Goal: Information Seeking & Learning: Find specific fact

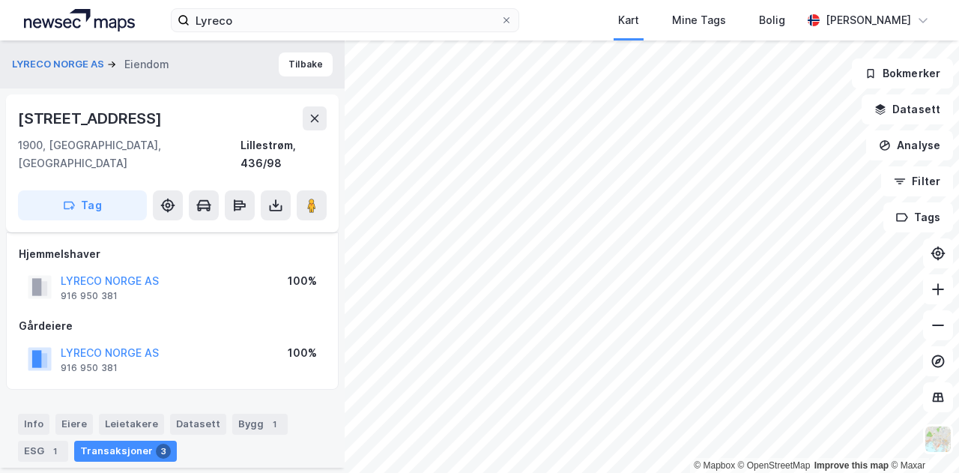
scroll to position [482, 0]
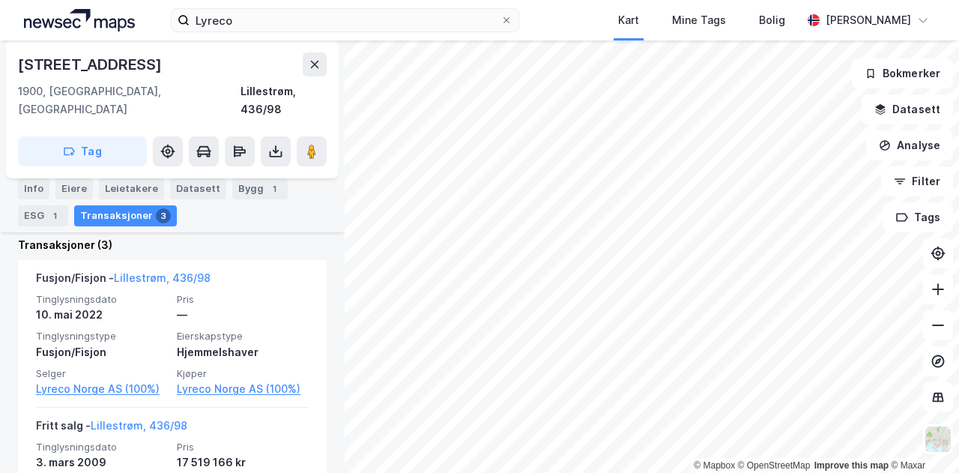
click at [168, 62] on div "[STREET_ADDRESS]" at bounding box center [172, 64] width 309 height 24
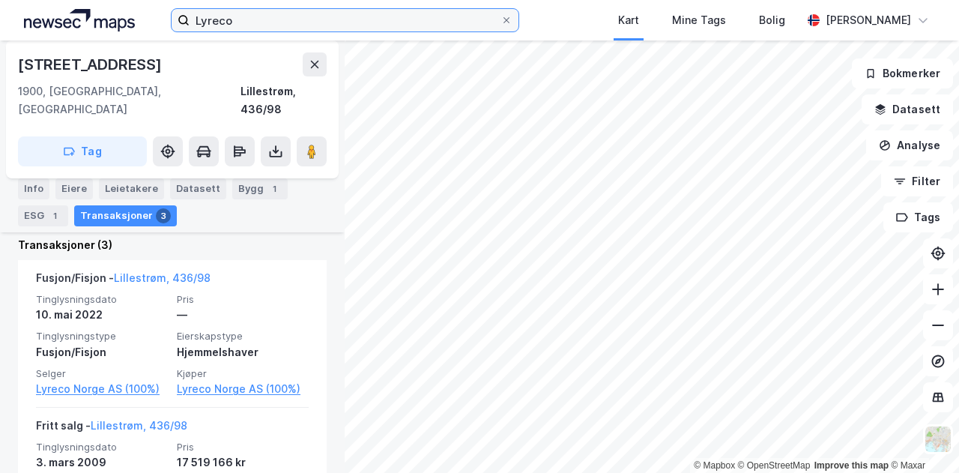
click at [294, 17] on input "Lyreco" at bounding box center [344, 20] width 311 height 22
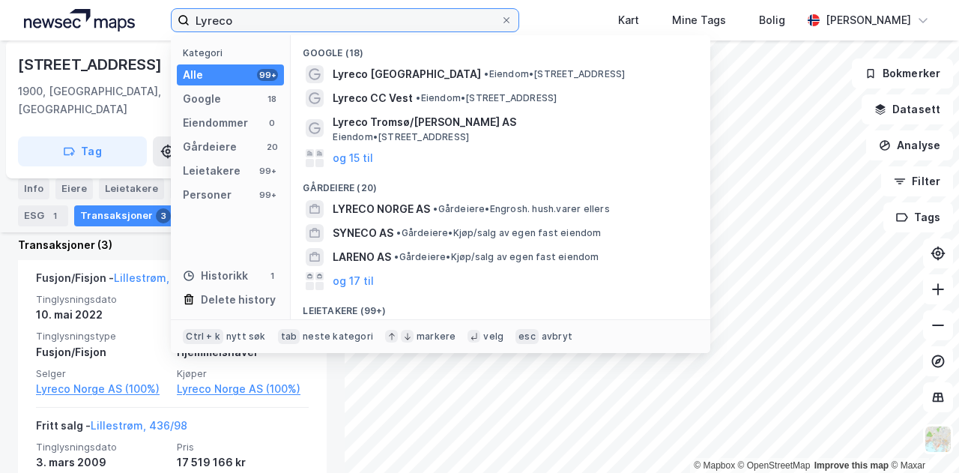
drag, startPoint x: 294, startPoint y: 17, endPoint x: 149, endPoint y: 15, distance: 144.5
click at [149, 15] on div "Lyreco Kategori Alle 99+ Google 18 Eiendommer 0 Gårdeiere 20 Leietakere 99+ Per…" at bounding box center [479, 20] width 959 height 40
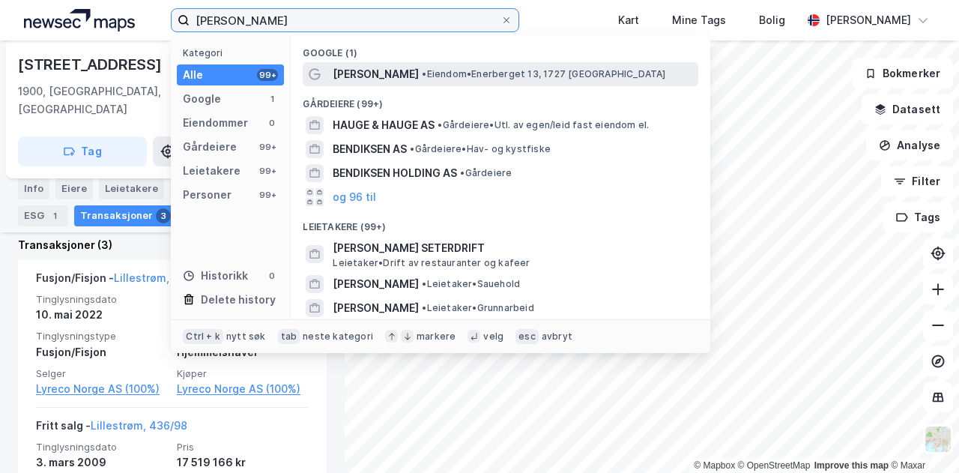
type input "[PERSON_NAME]"
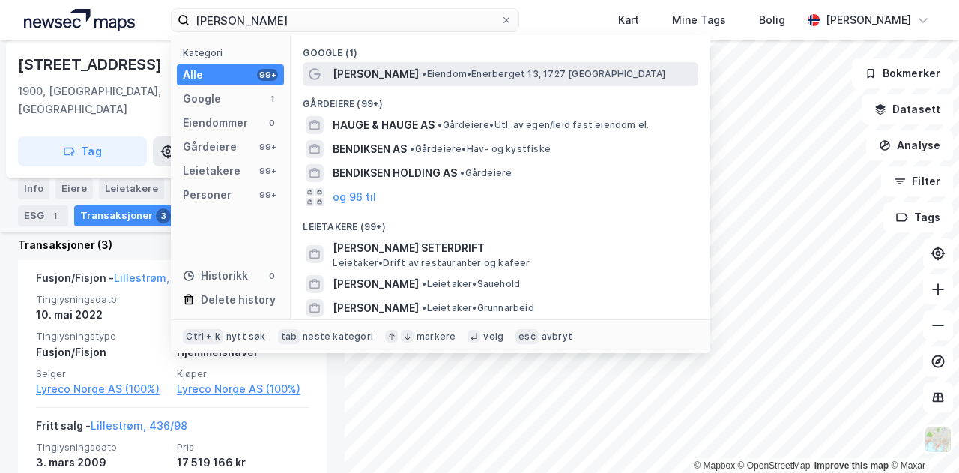
click at [410, 74] on span "[PERSON_NAME]" at bounding box center [375, 74] width 86 height 18
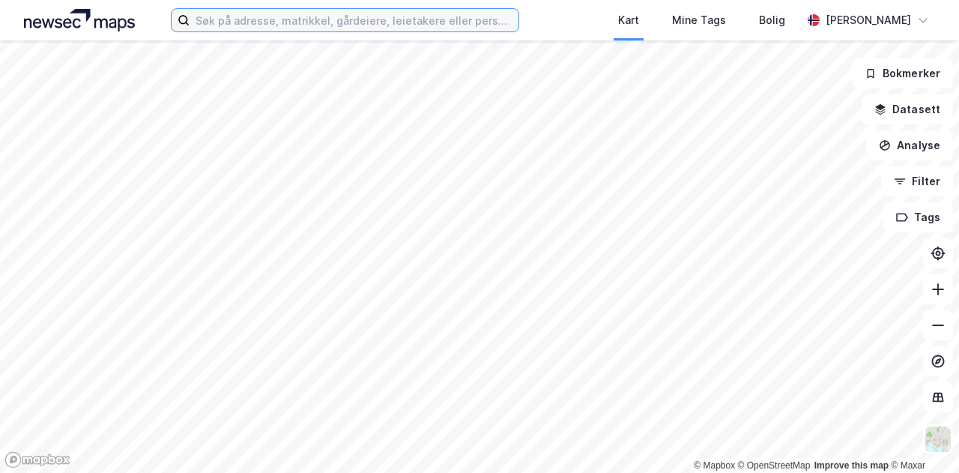
click at [416, 19] on input at bounding box center [353, 20] width 329 height 22
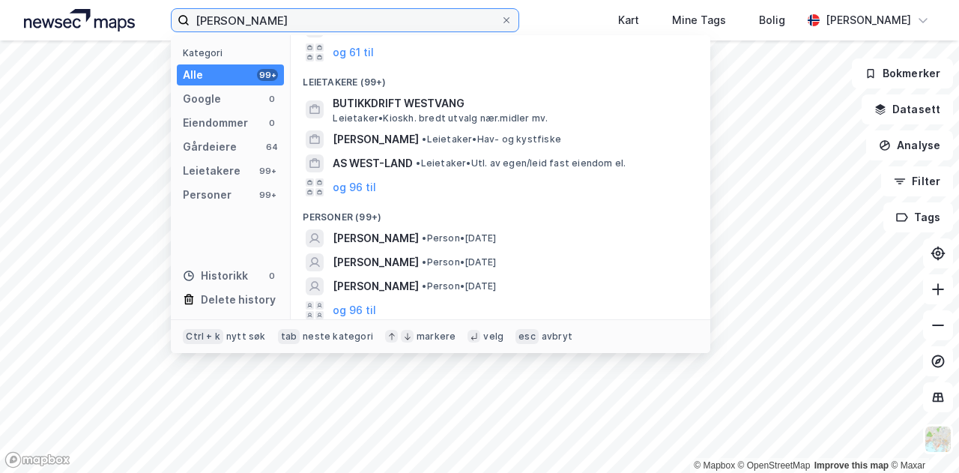
scroll to position [96, 0]
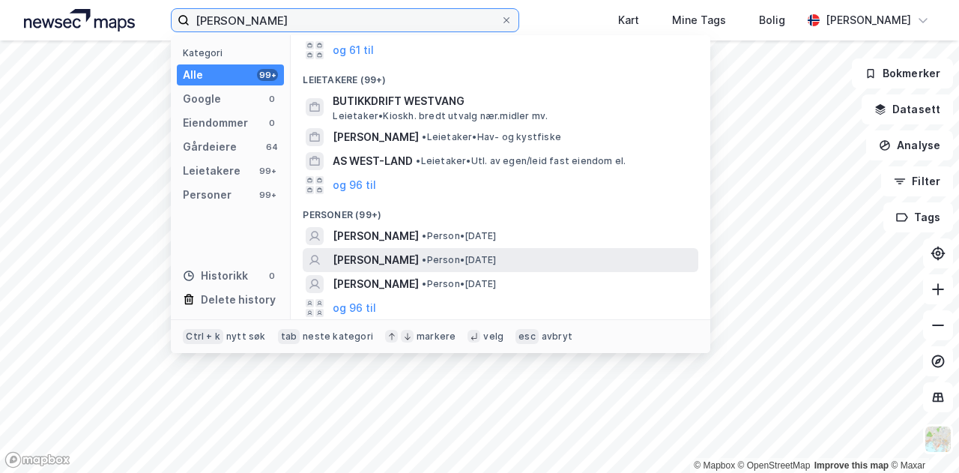
type input "ida westvang"
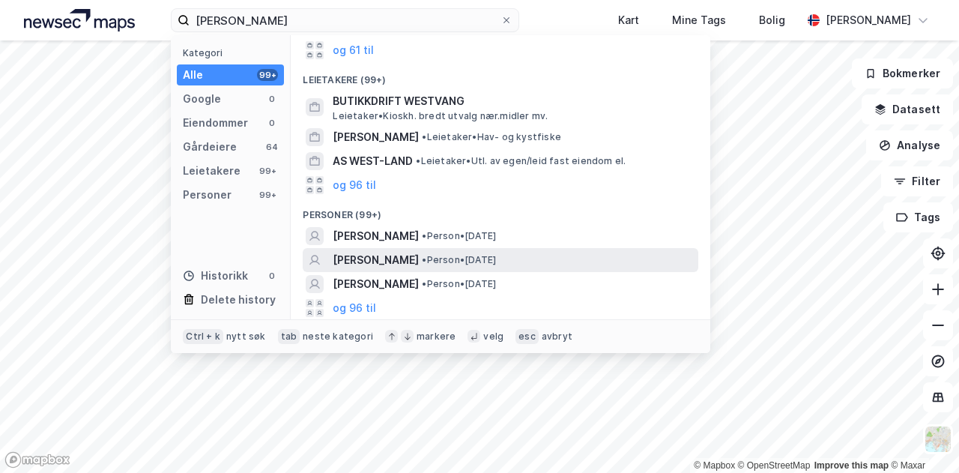
click at [376, 258] on span "IDA WESTVANG" at bounding box center [375, 260] width 86 height 18
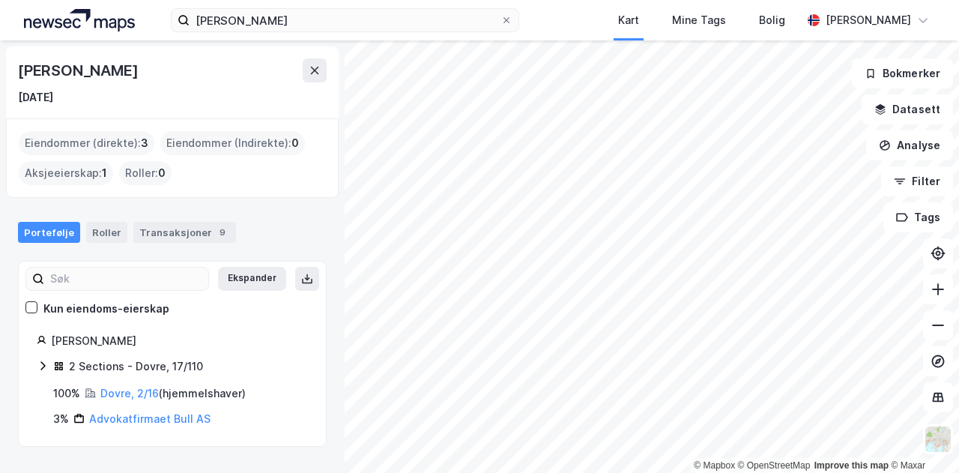
click at [222, 171] on div "Eiendommer (direkte) : 3 Eiendommer (Indirekte) : 0 Aksjeeierskap : 1 Roller : 0" at bounding box center [172, 158] width 307 height 54
click at [301, 276] on icon at bounding box center [307, 279] width 12 height 12
click at [130, 392] on link "Dovre, 2/16" at bounding box center [129, 392] width 58 height 13
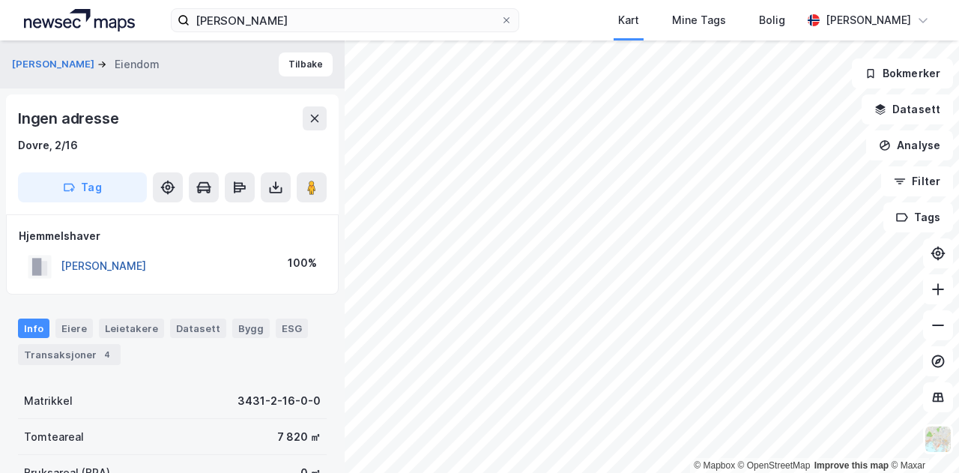
click at [0, 0] on button "WESTVANG IDA" at bounding box center [0, 0] width 0 height 0
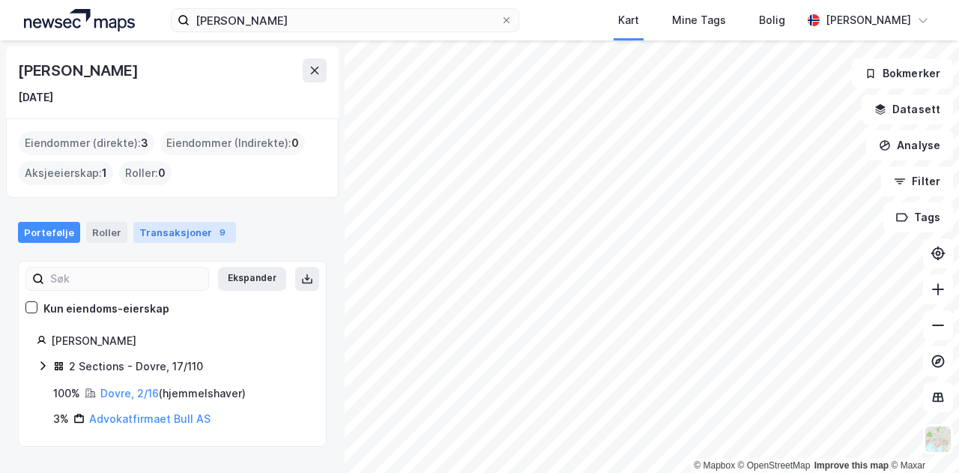
click at [161, 231] on div "Transaksjoner 9" at bounding box center [184, 232] width 103 height 21
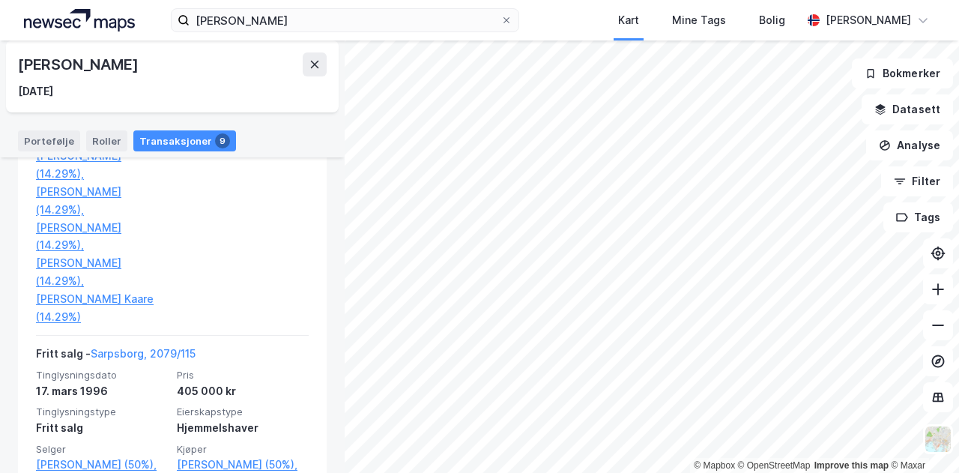
scroll to position [1996, 0]
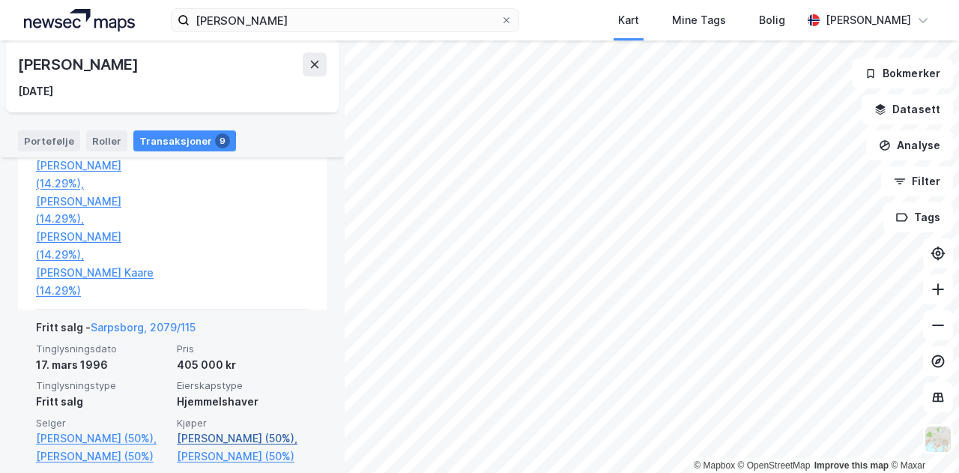
click at [249, 429] on link "Ihlebæk Thomas Lind (50%)," at bounding box center [243, 438] width 132 height 18
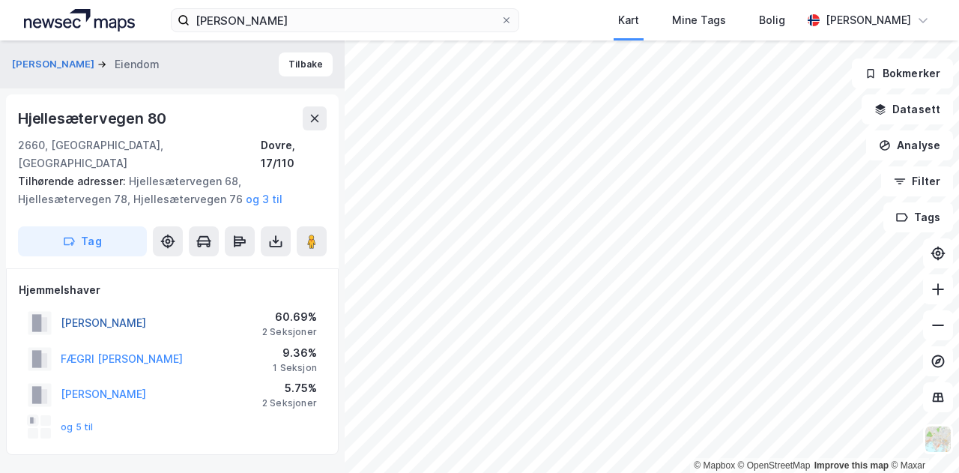
click at [0, 0] on button "WESTVANG IDA" at bounding box center [0, 0] width 0 height 0
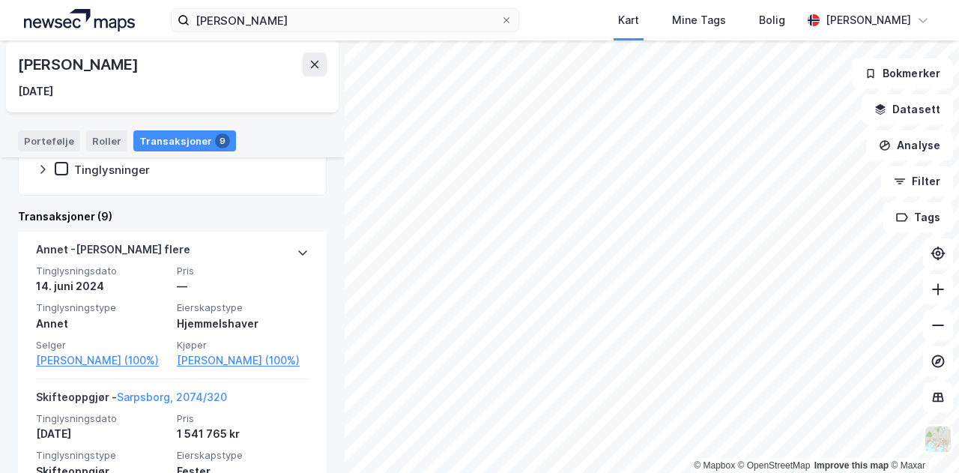
scroll to position [342, 0]
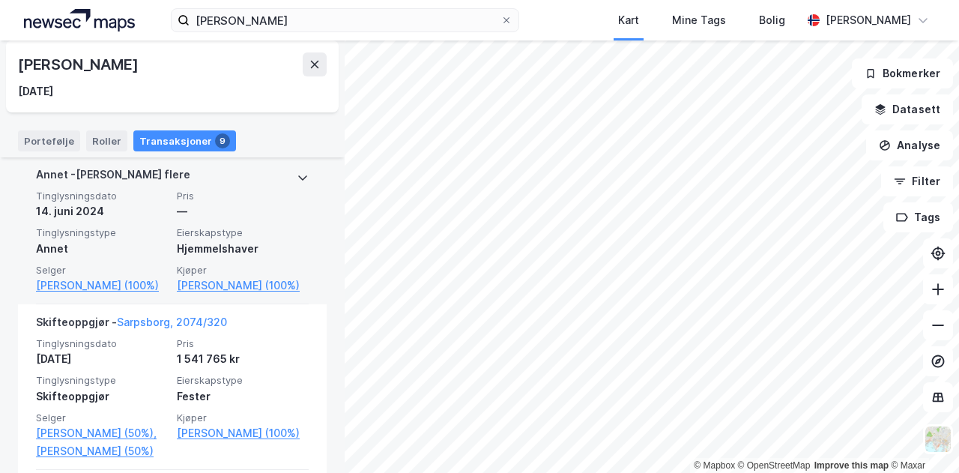
click at [75, 228] on span "Tinglysningstype" at bounding box center [102, 232] width 132 height 13
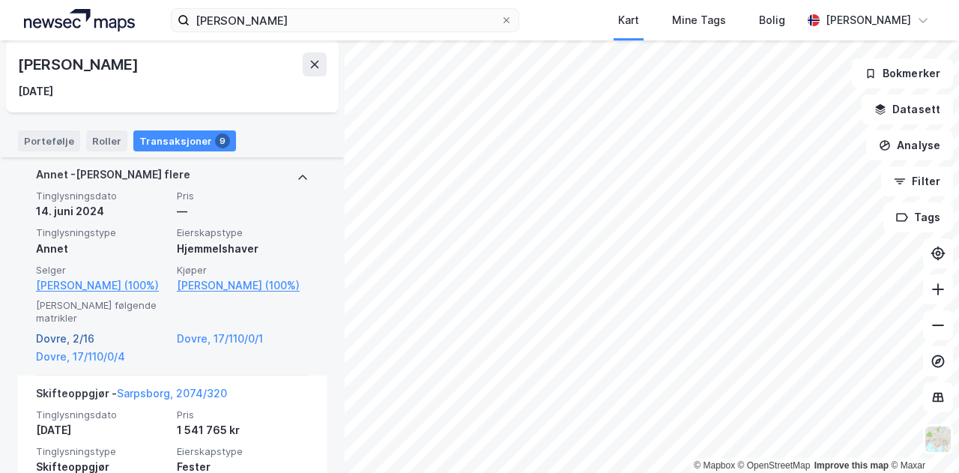
click at [78, 339] on link "Dovre, 2/16" at bounding box center [102, 338] width 132 height 18
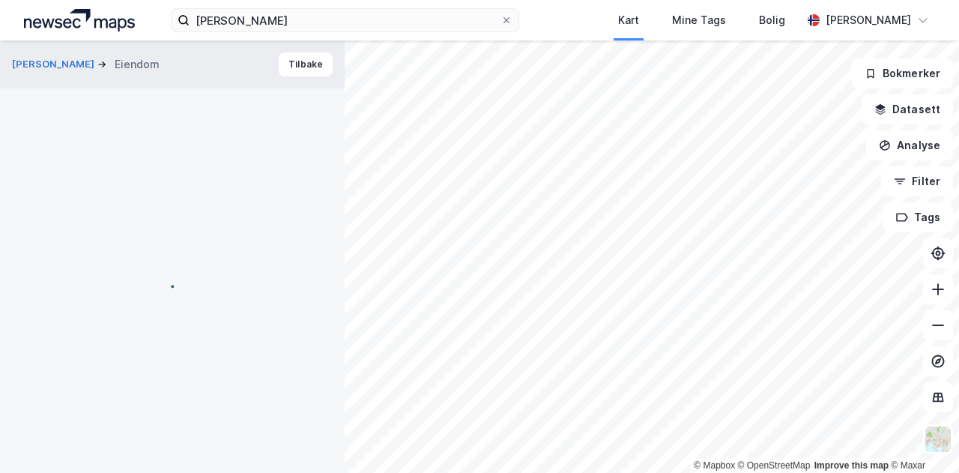
scroll to position [7, 0]
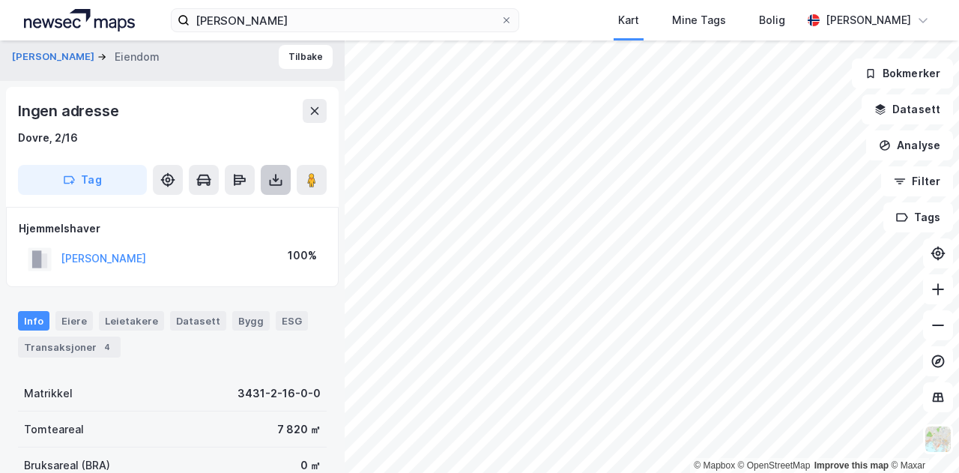
click at [271, 179] on icon at bounding box center [275, 179] width 15 height 15
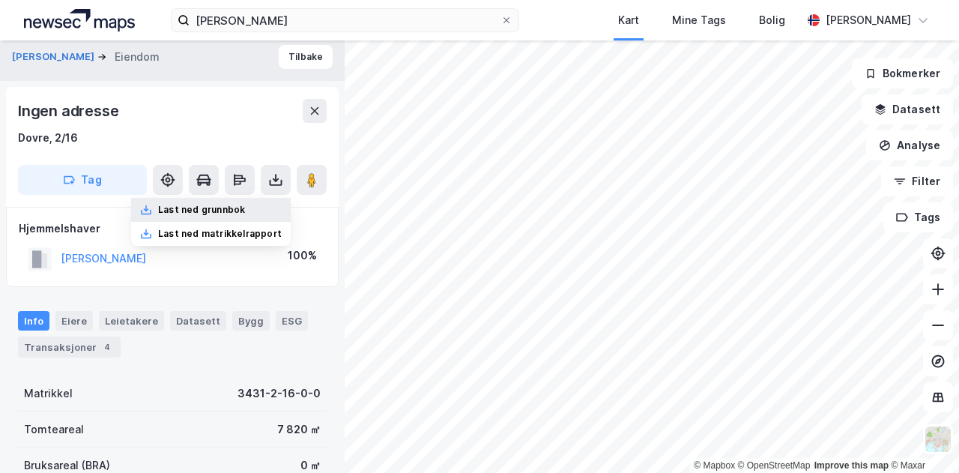
click at [219, 212] on div "Last ned grunnbok" at bounding box center [201, 210] width 87 height 12
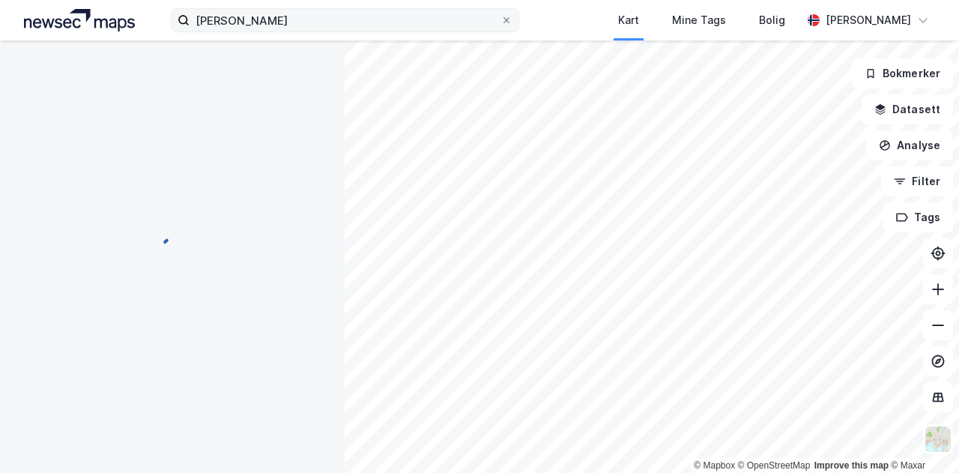
scroll to position [7, 0]
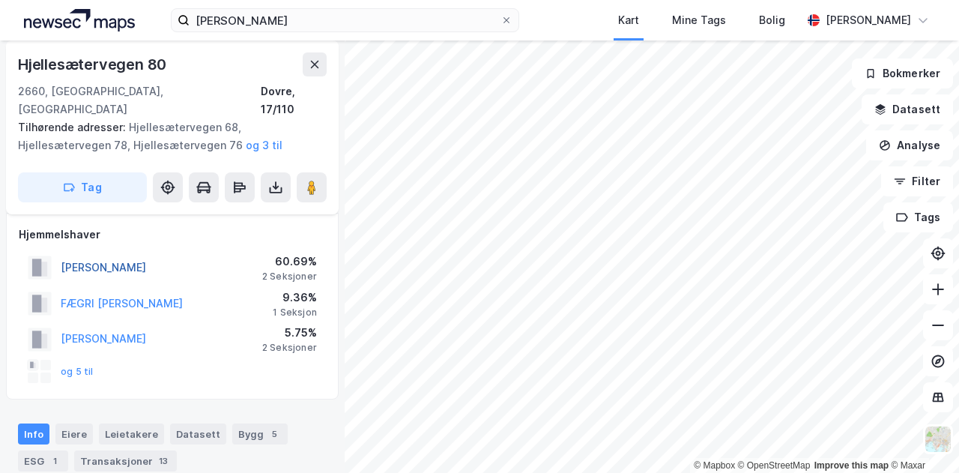
click at [0, 0] on button "WESTVANG IDA" at bounding box center [0, 0] width 0 height 0
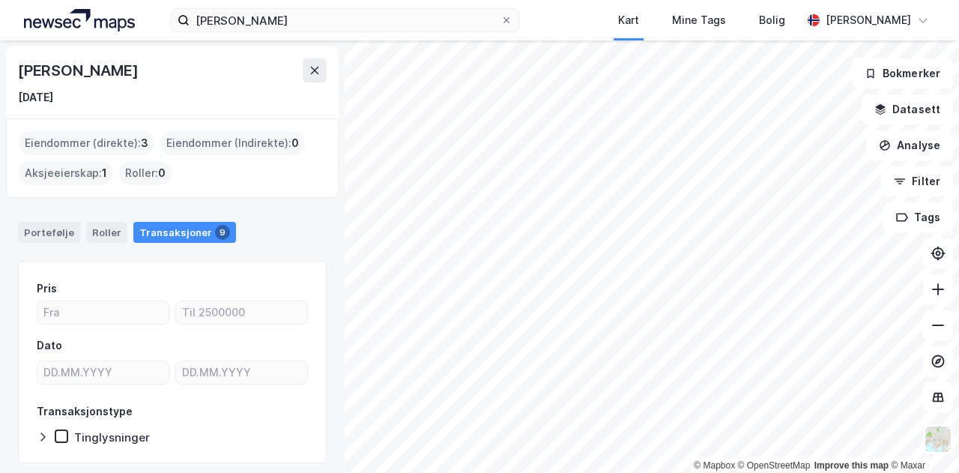
click at [253, 173] on div "Eiendommer (direkte) : 3 Eiendommer (Indirekte) : 0 Aksjeeierskap : 1 Roller : 0" at bounding box center [172, 158] width 307 height 54
click at [162, 230] on div "Transaksjoner 9" at bounding box center [184, 232] width 103 height 21
click at [267, 225] on div "Portefølje Roller Transaksjoner 9" at bounding box center [172, 232] width 309 height 21
click at [200, 228] on div "Transaksjoner 9" at bounding box center [184, 232] width 103 height 21
click at [171, 232] on div "Transaksjoner 9" at bounding box center [184, 232] width 103 height 21
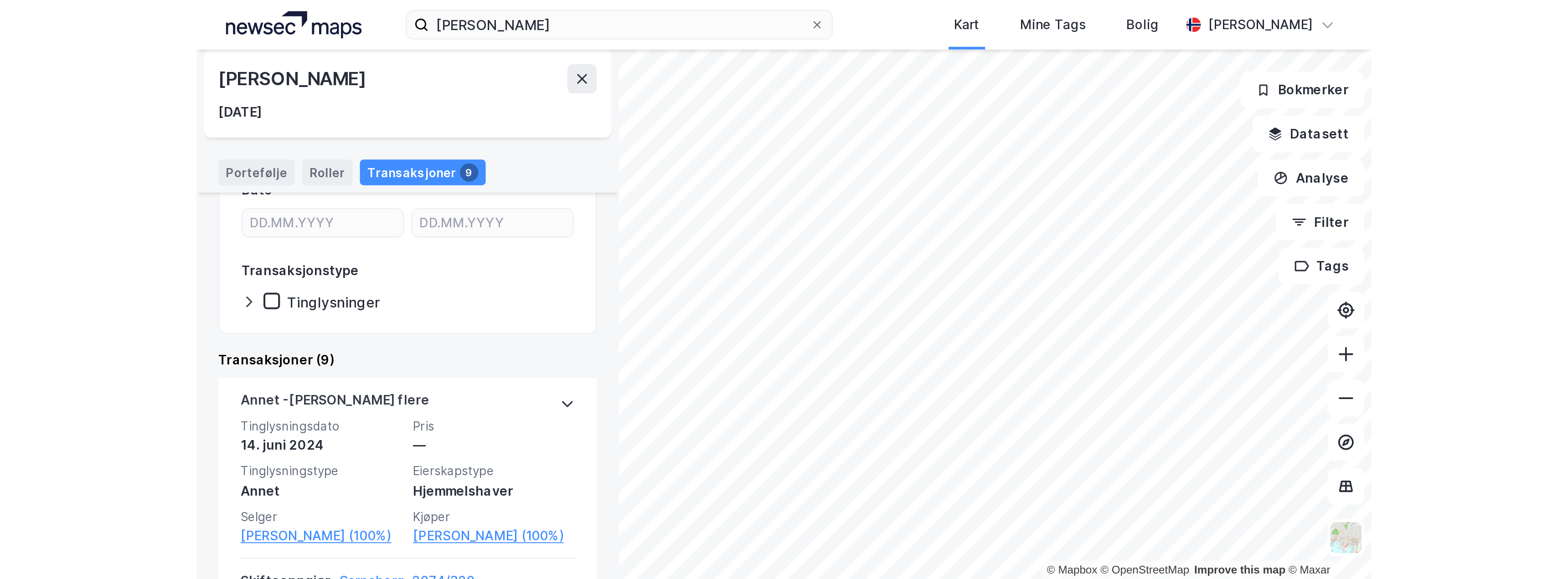
scroll to position [162, 0]
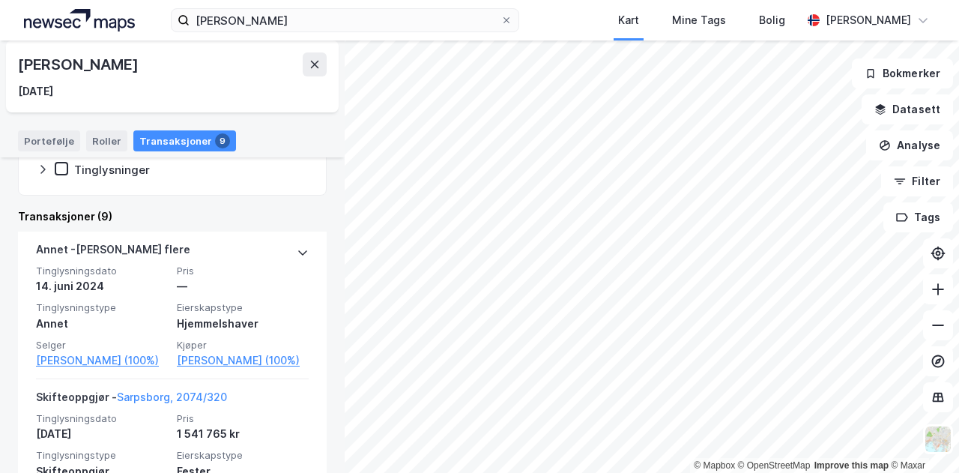
click at [565, 19] on div "ida westvang Kart Mine Tags Bolig Kristian Jordell" at bounding box center [479, 20] width 959 height 40
click at [562, 22] on div "ida westvang Kart Mine Tags Bolig Kristian Jordell" at bounding box center [479, 20] width 959 height 40
click at [592, 32] on div "ida westvang Kart Mine Tags Bolig Kristian Jordell" at bounding box center [479, 20] width 959 height 40
